Goal: Find specific page/section: Find specific page/section

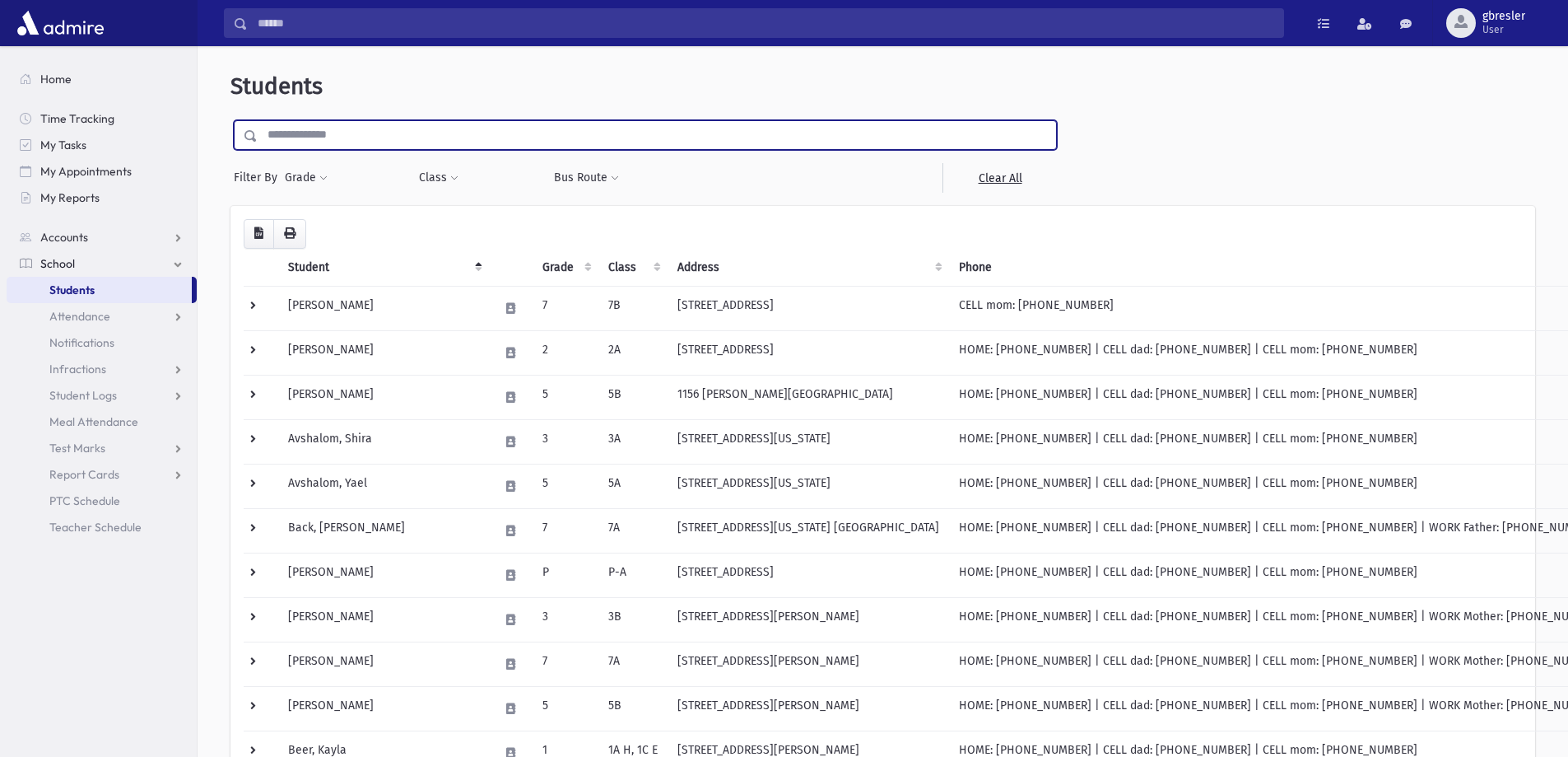
click at [489, 144] on input "text" at bounding box center [656, 135] width 799 height 30
type input "*****"
click at [230, 120] on input "submit" at bounding box center [253, 131] width 46 height 22
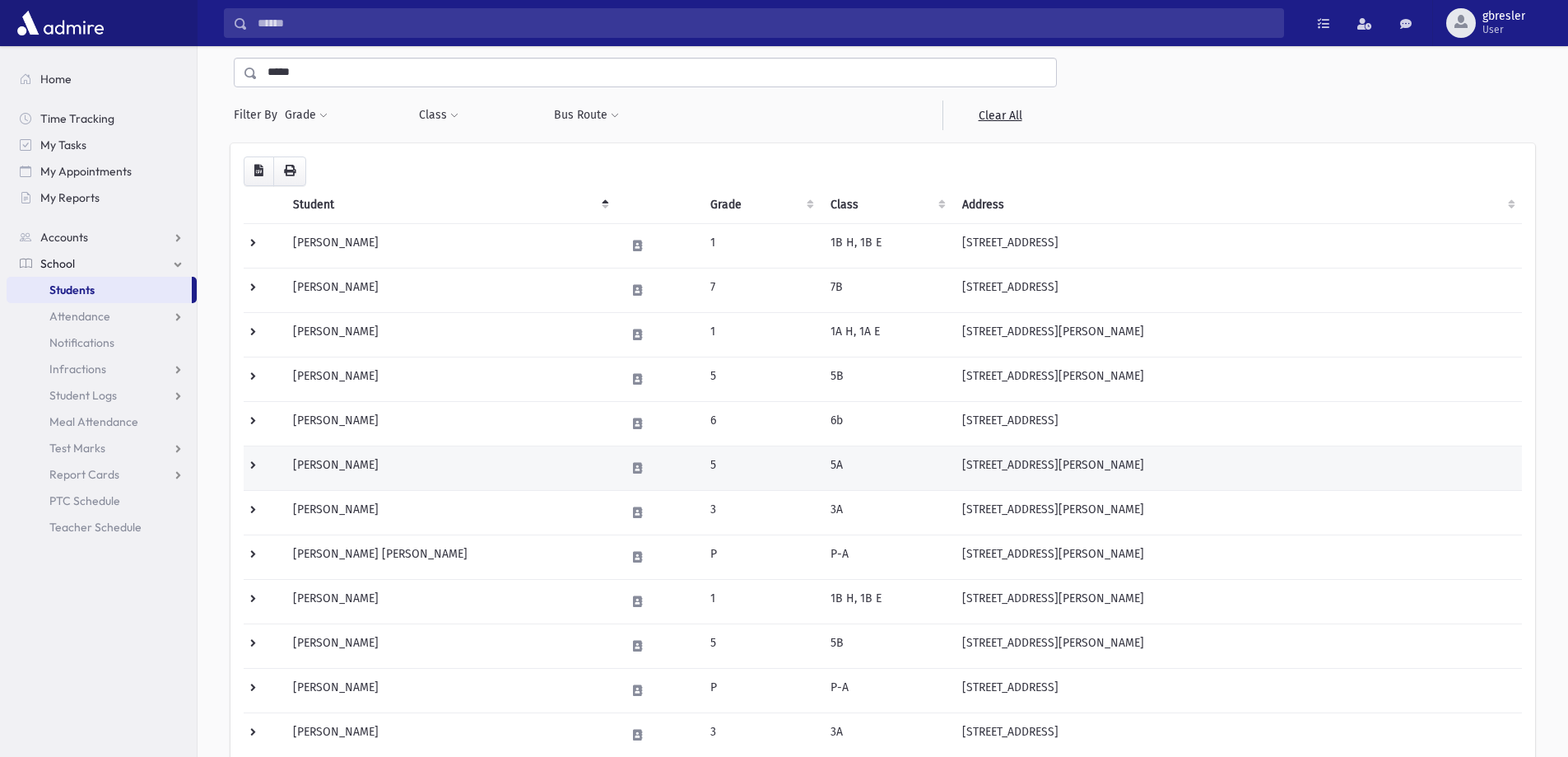
scroll to position [247, 0]
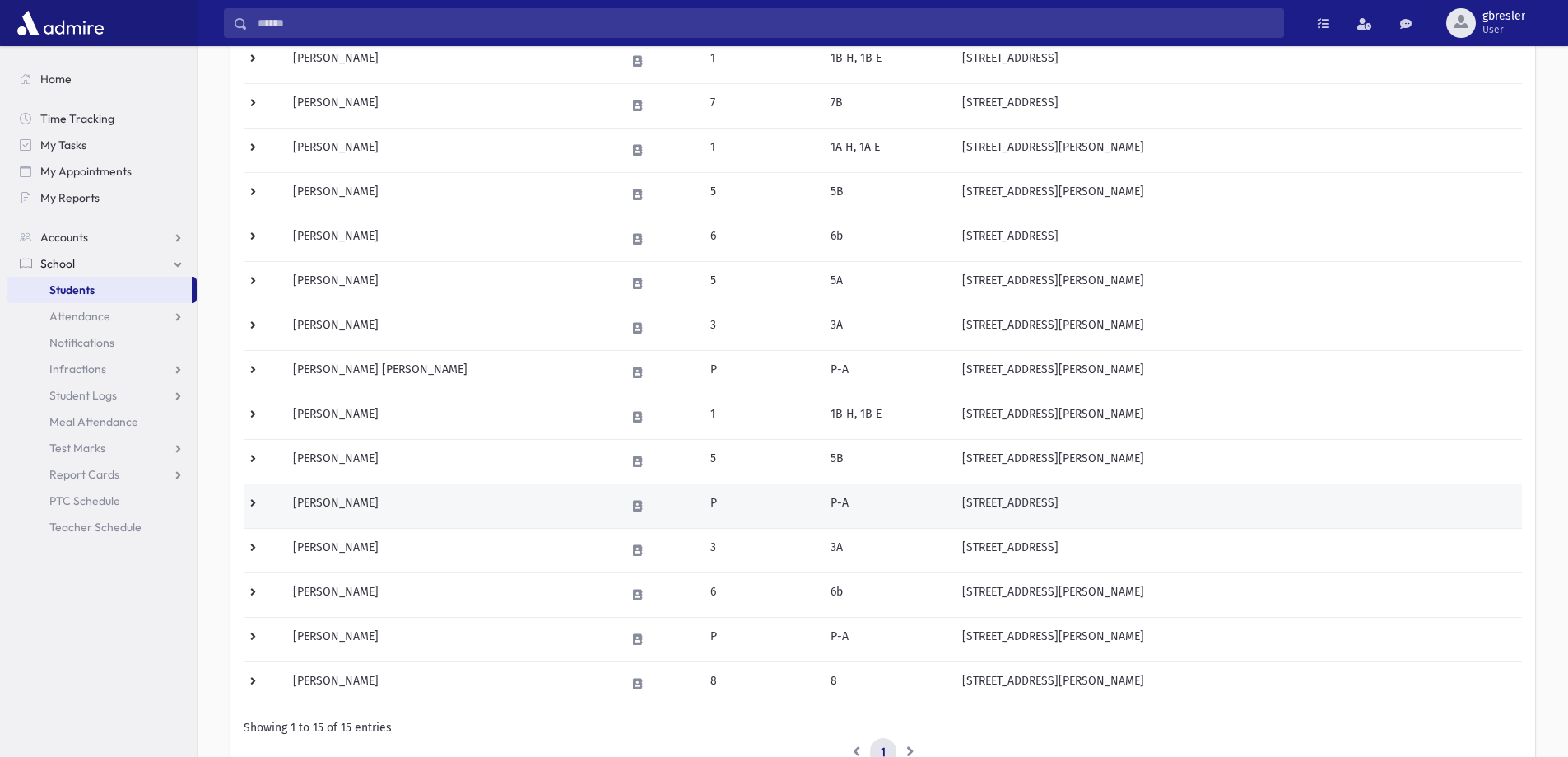
click at [370, 512] on td "Stein, Esther" at bounding box center [449, 505] width 332 height 45
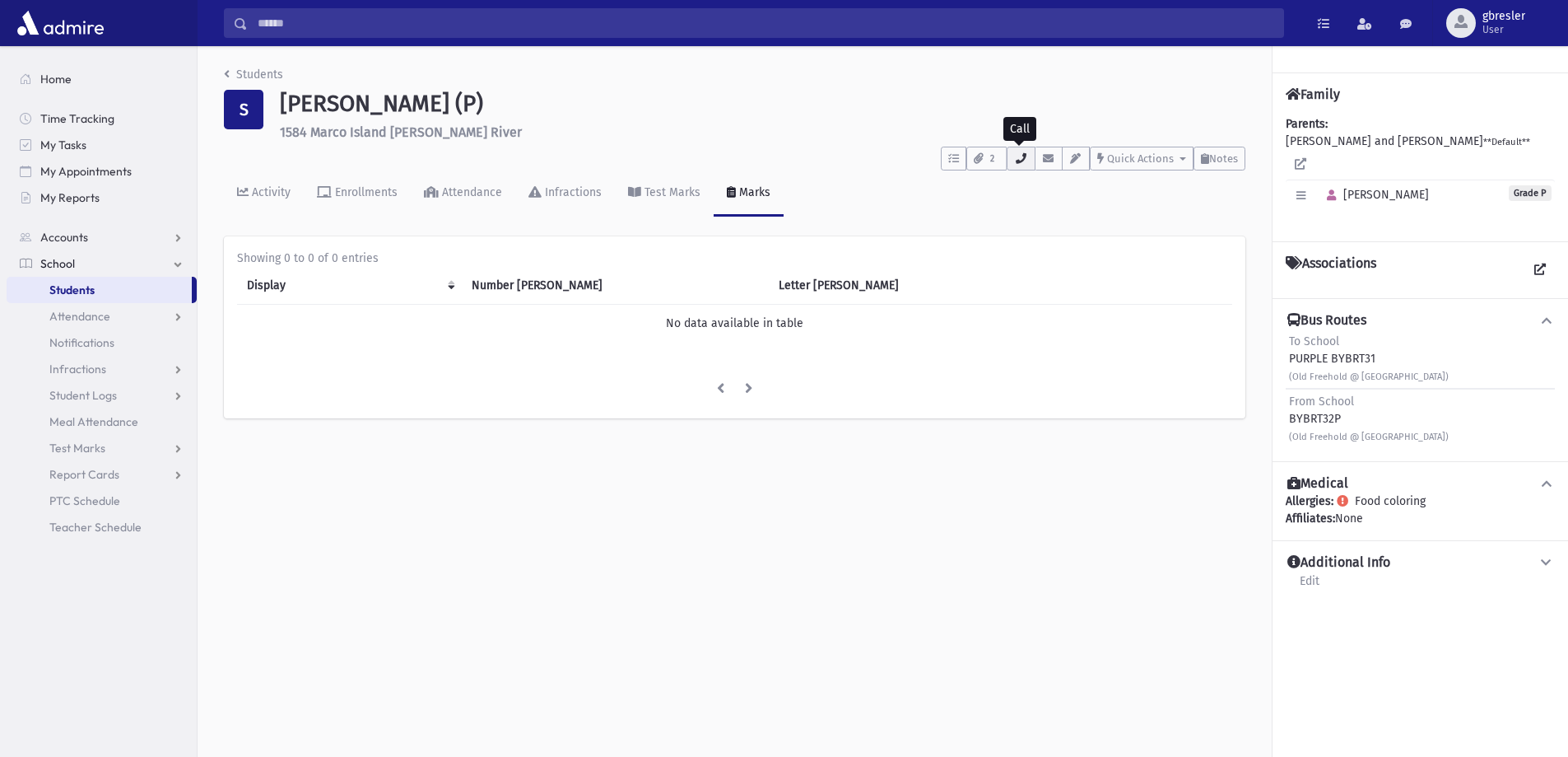
click at [1025, 160] on icon "button" at bounding box center [1021, 158] width 13 height 10
